Goal: Navigation & Orientation: Find specific page/section

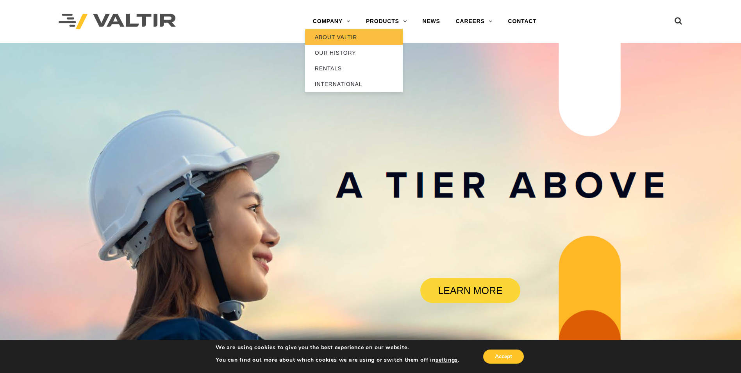
click at [326, 36] on link "ABOUT VALTIR" at bounding box center [354, 37] width 98 height 16
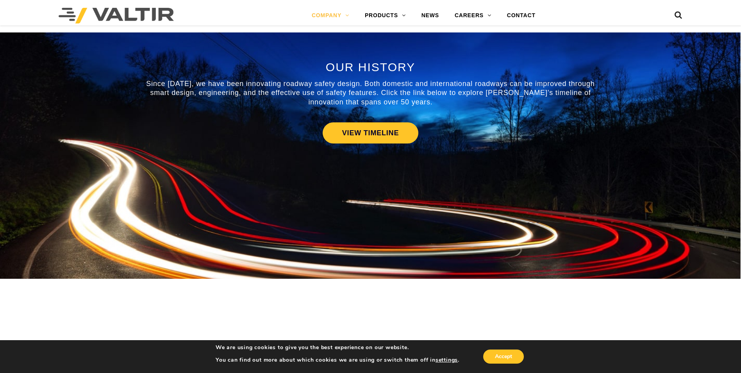
scroll to position [469, 0]
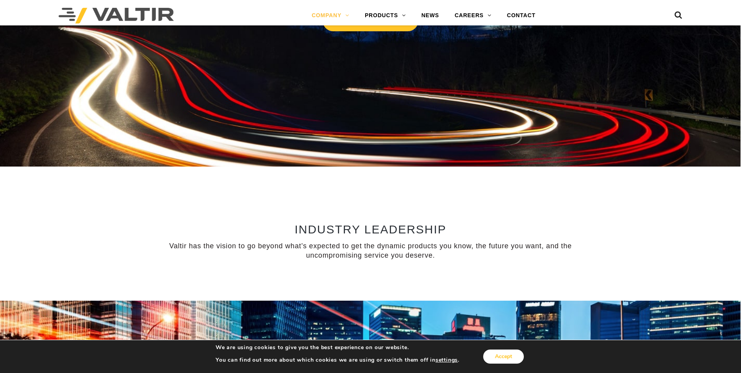
click at [508, 357] on button "Accept" at bounding box center [503, 356] width 41 height 14
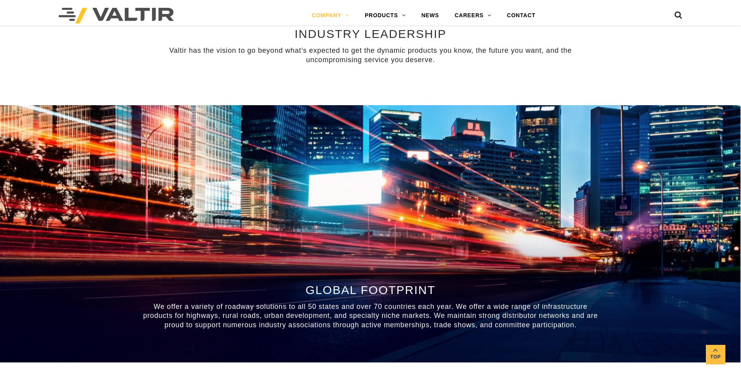
scroll to position [351, 0]
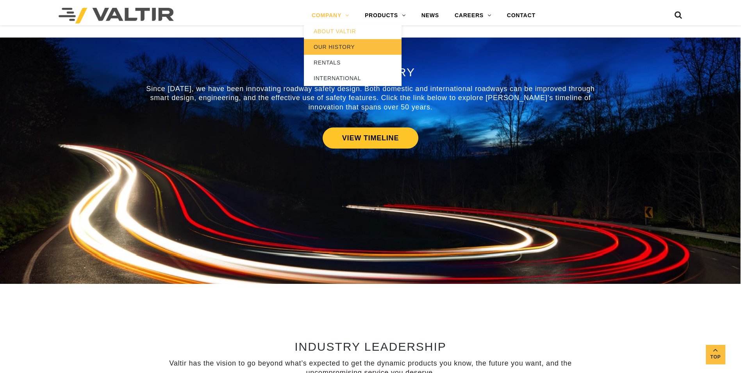
click at [340, 47] on link "OUR HISTORY" at bounding box center [353, 47] width 98 height 16
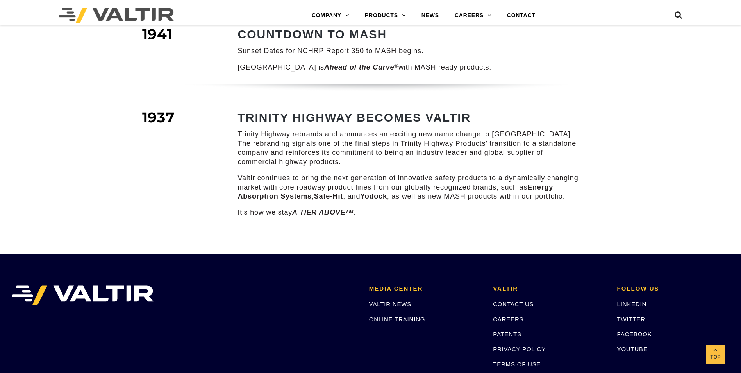
scroll to position [1132, 0]
